Goal: Task Accomplishment & Management: Manage account settings

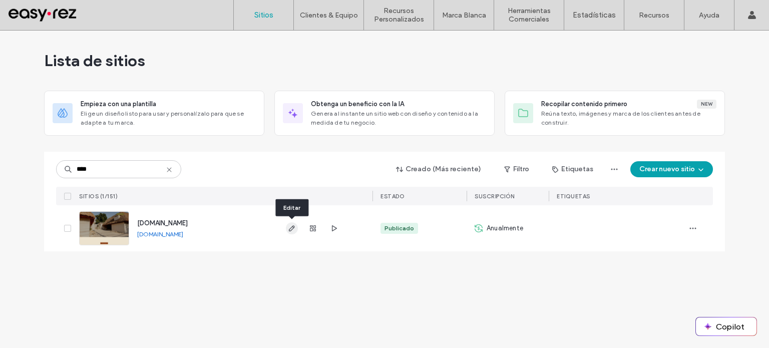
type input "****"
click at [289, 228] on use "button" at bounding box center [292, 228] width 6 height 6
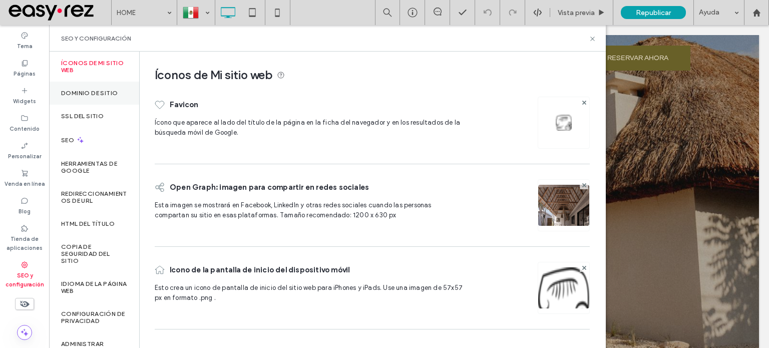
click at [113, 92] on label "Dominio de sitio" at bounding box center [89, 93] width 57 height 7
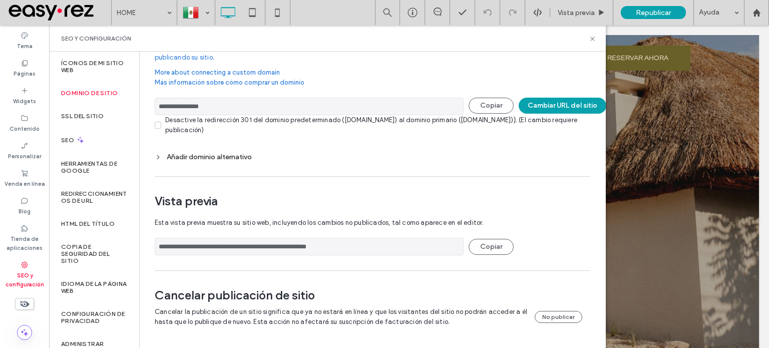
scroll to position [54, 0]
click at [563, 315] on button "No publicar" at bounding box center [558, 317] width 48 height 12
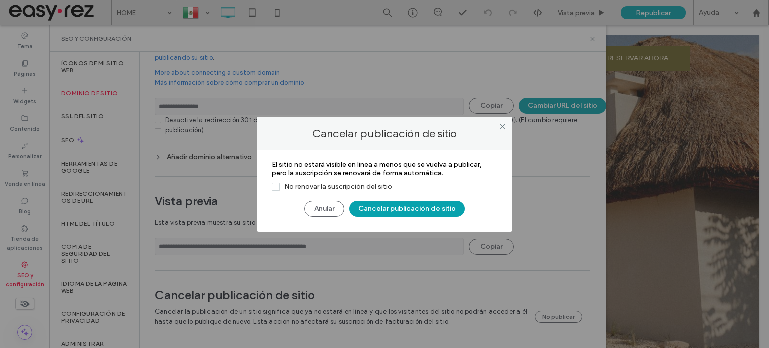
click at [331, 186] on span "No renovar la suscripción del sitio" at bounding box center [332, 186] width 120 height 9
click at [396, 209] on button "Cancelar publicación de sitio" at bounding box center [406, 209] width 115 height 16
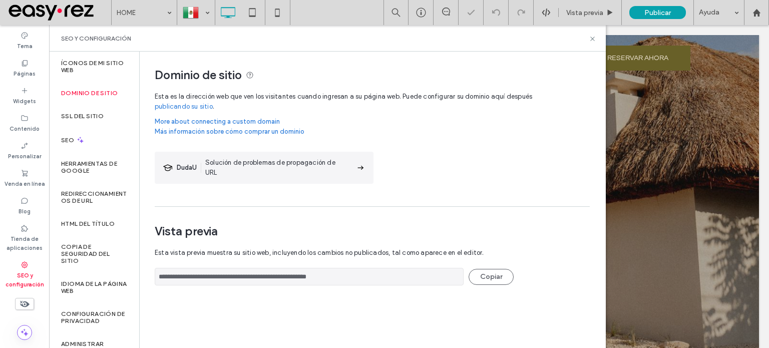
scroll to position [0, 0]
click at [592, 38] on icon at bounding box center [593, 39] width 8 height 8
